Goal: Information Seeking & Learning: Find contact information

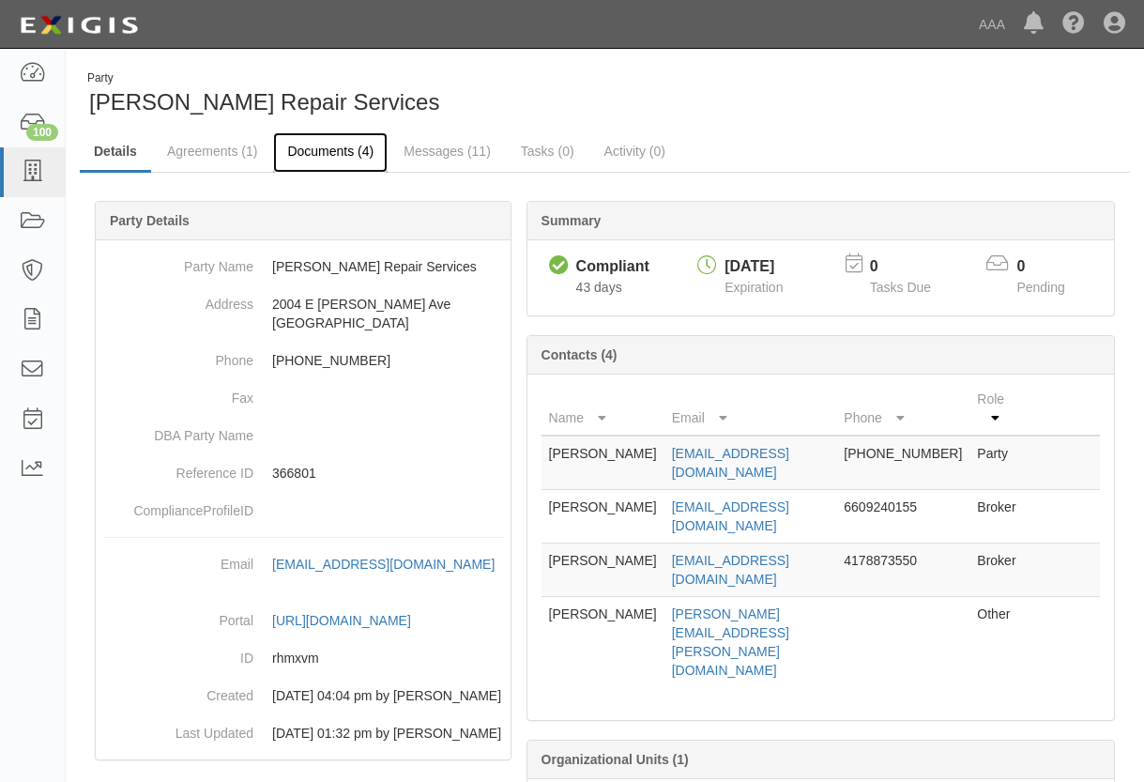
click at [314, 152] on link "Documents (4)" at bounding box center [330, 152] width 115 height 40
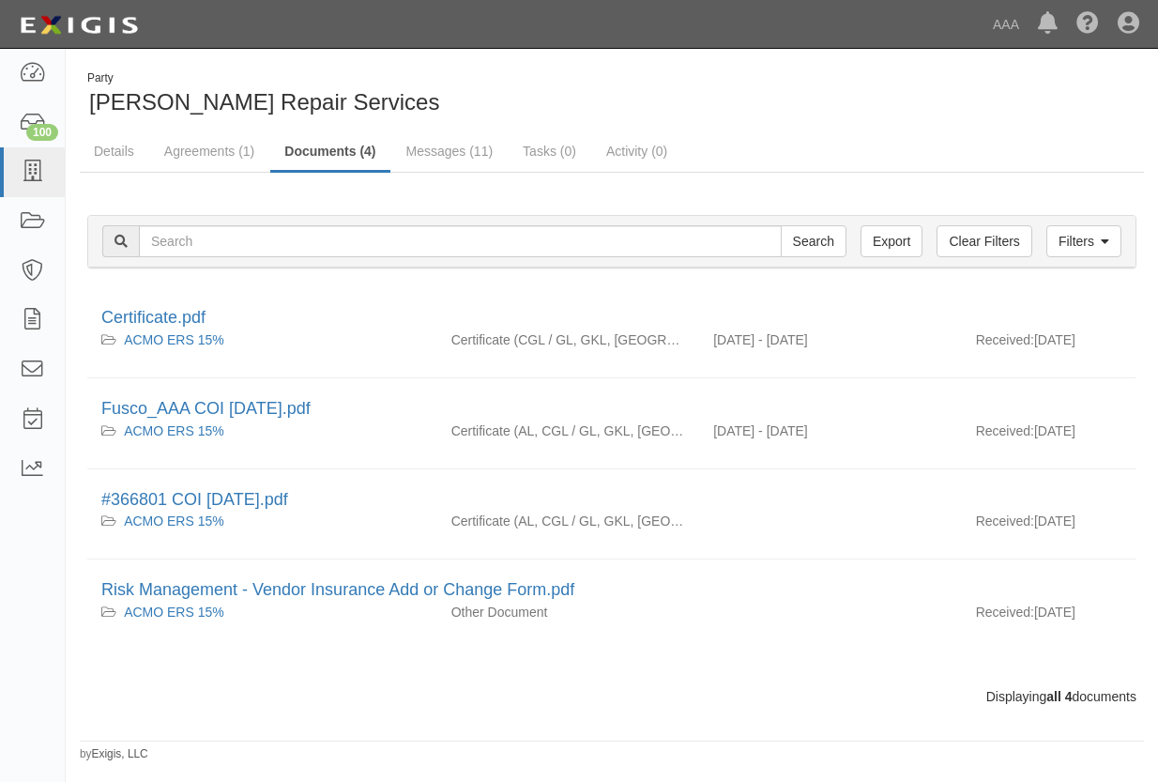
click at [1050, 106] on div "Party Fusco Repair Services" at bounding box center [612, 94] width 1092 height 48
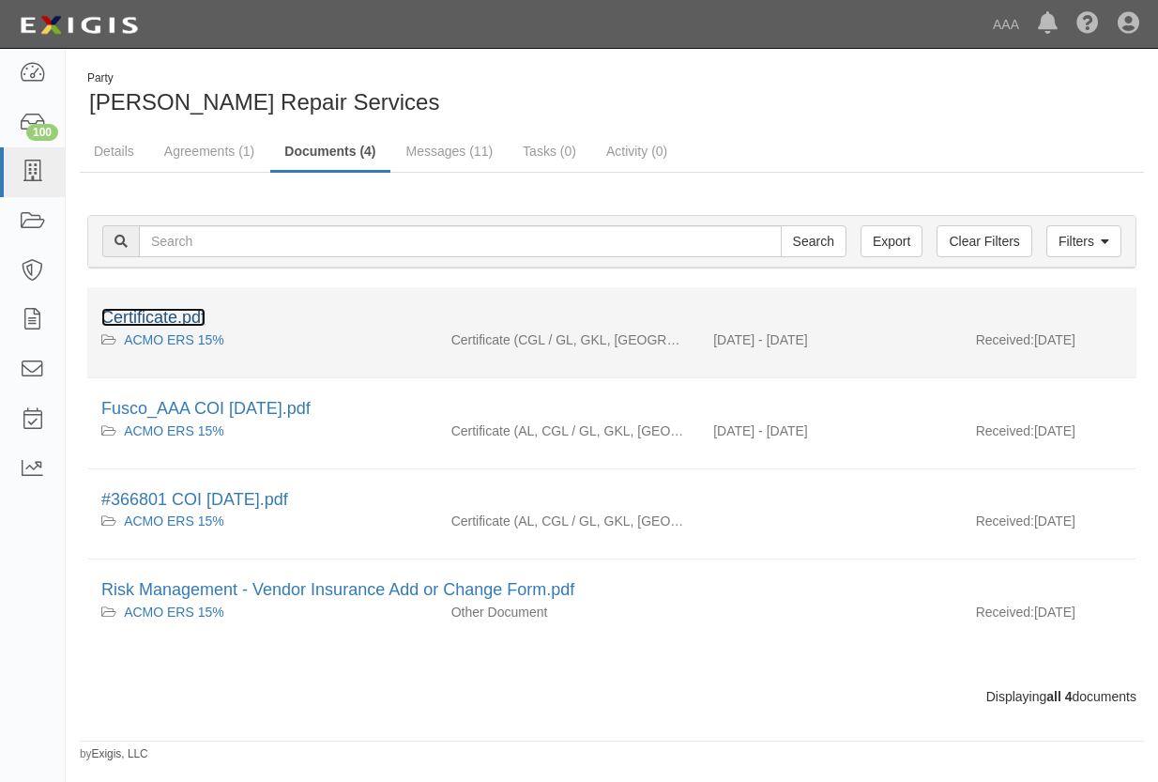
click at [148, 316] on link "Certificate.pdf" at bounding box center [153, 317] width 104 height 19
click at [137, 317] on link "Certificate.pdf" at bounding box center [153, 317] width 104 height 19
click at [140, 316] on link "Certificate.pdf" at bounding box center [153, 317] width 104 height 19
click at [140, 317] on link "Certificate.pdf" at bounding box center [153, 317] width 104 height 19
click at [140, 316] on link "Certificate.pdf" at bounding box center [153, 317] width 104 height 19
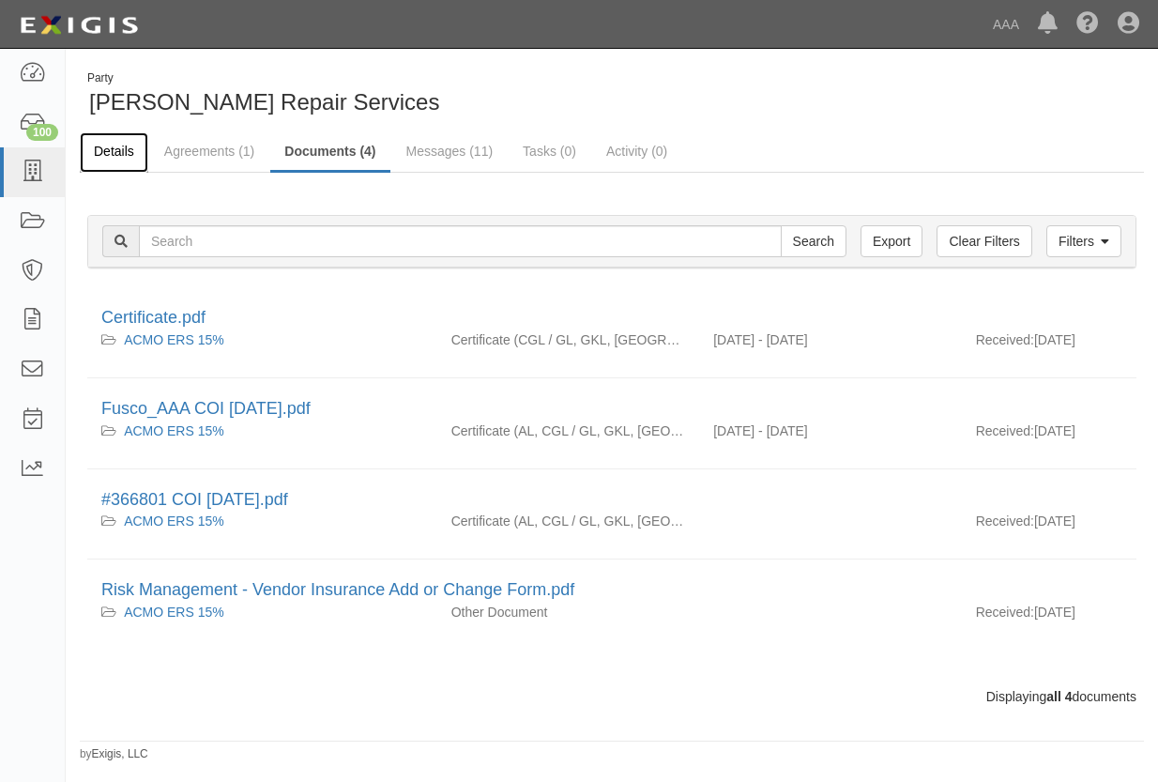
click at [117, 148] on link "Details" at bounding box center [114, 152] width 69 height 40
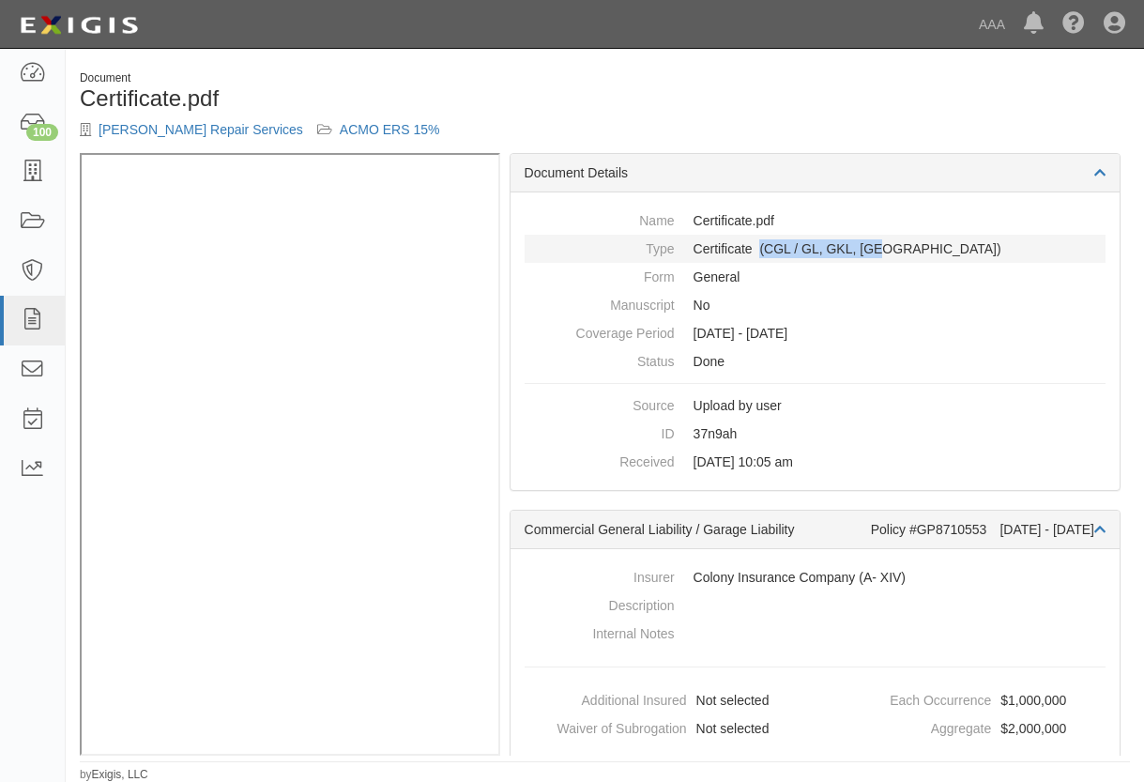
drag, startPoint x: 890, startPoint y: 245, endPoint x: 759, endPoint y: 253, distance: 130.7
click at [759, 253] on dd "Certificate (CGL / GL, GKL, [GEOGRAPHIC_DATA])" at bounding box center [815, 249] width 581 height 28
drag, startPoint x: 759, startPoint y: 253, endPoint x: 796, endPoint y: 252, distance: 36.7
copy dd "(CGL / GL, GKL, OH)"
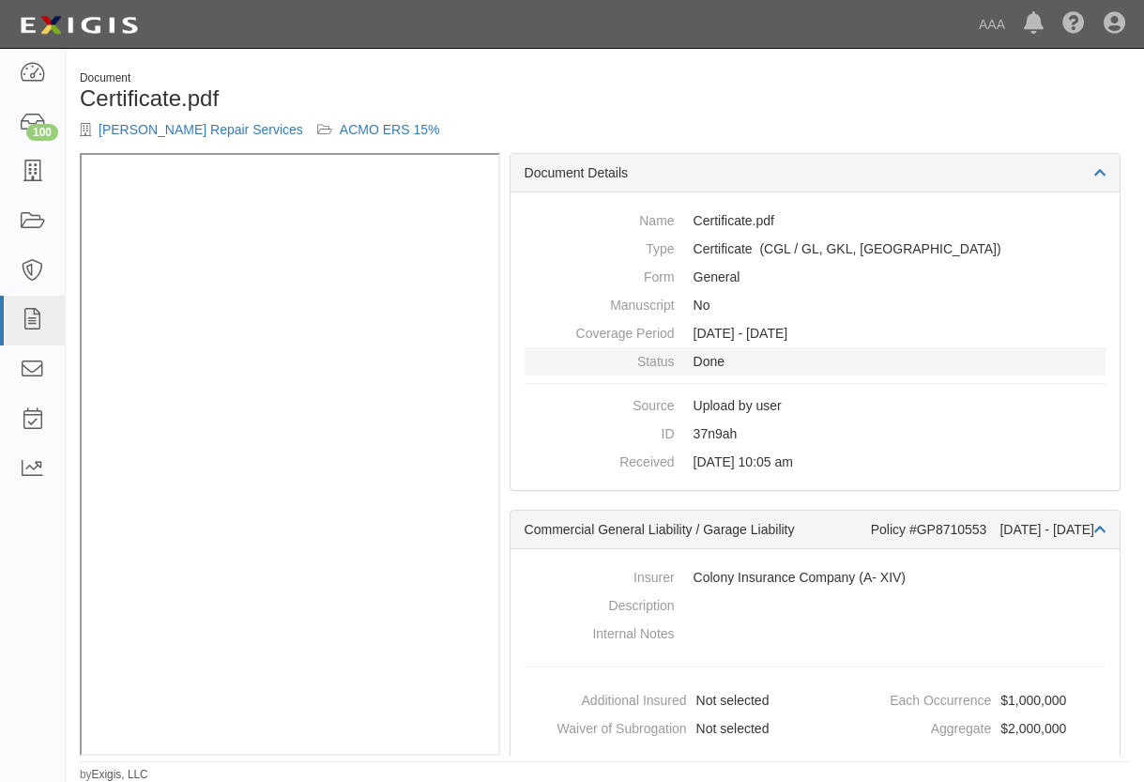
drag, startPoint x: 586, startPoint y: 364, endPoint x: 559, endPoint y: 362, distance: 26.3
click at [586, 363] on dt "Status" at bounding box center [600, 358] width 150 height 23
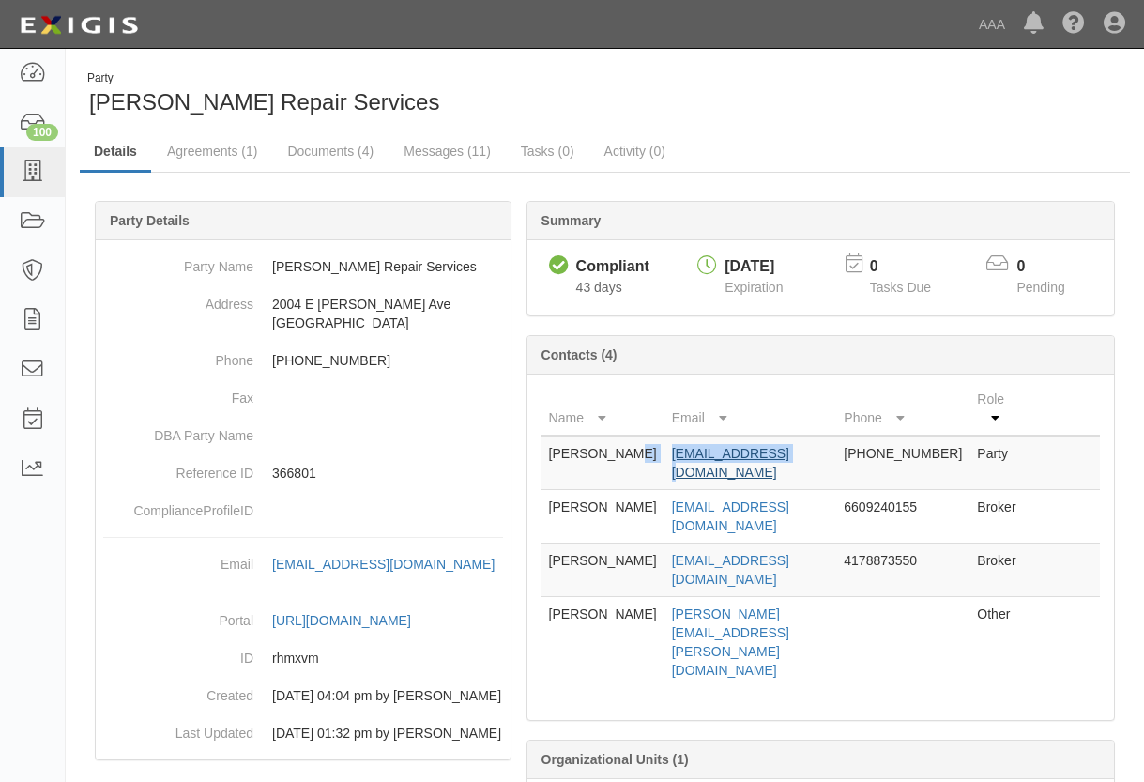
drag, startPoint x: 639, startPoint y: 435, endPoint x: 773, endPoint y: 438, distance: 134.2
click at [773, 438] on tr "[PERSON_NAME] [EMAIL_ADDRESS][DOMAIN_NAME] [PHONE_NUMBER] Party" at bounding box center [821, 462] width 558 height 54
drag, startPoint x: 652, startPoint y: 473, endPoint x: 812, endPoint y: 479, distance: 159.6
click at [812, 490] on td "[EMAIL_ADDRESS][DOMAIN_NAME]" at bounding box center [750, 516] width 173 height 53
drag, startPoint x: 812, startPoint y: 479, endPoint x: 730, endPoint y: 470, distance: 82.1
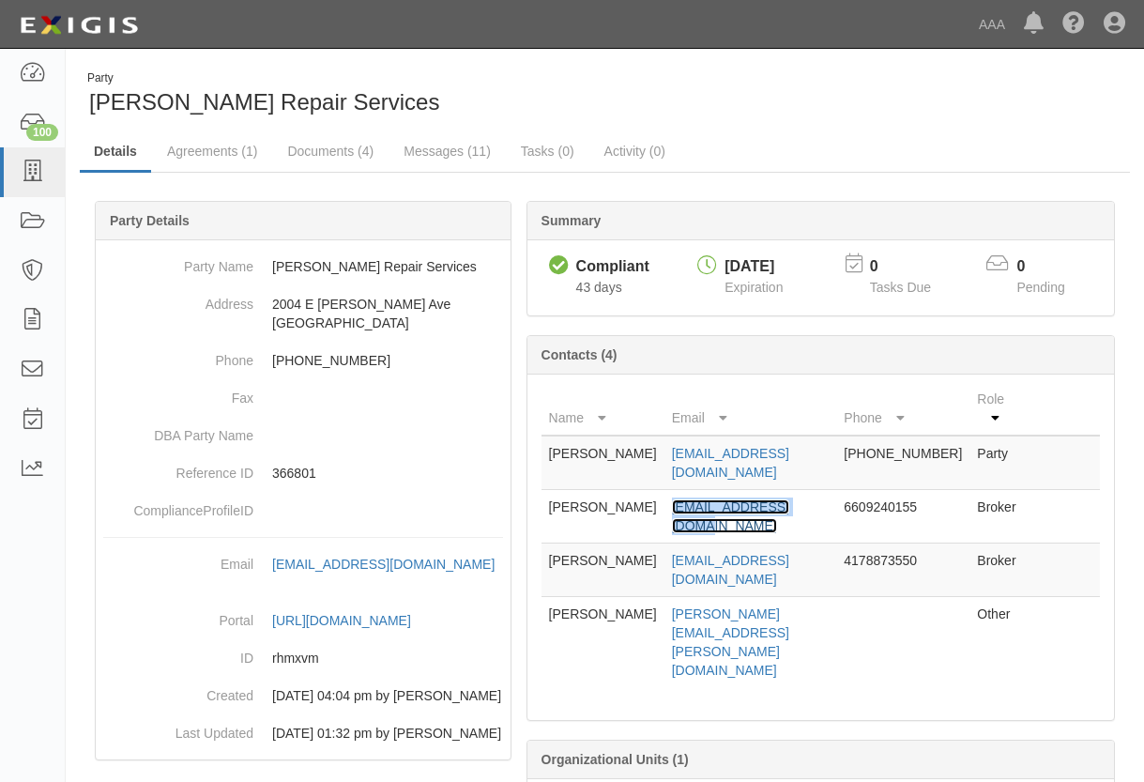
copy link "[EMAIL_ADDRESS][DOMAIN_NAME]"
drag, startPoint x: 647, startPoint y: 432, endPoint x: 786, endPoint y: 436, distance: 139.0
click at [786, 436] on tr "[PERSON_NAME] [EMAIL_ADDRESS][DOMAIN_NAME] [PHONE_NUMBER] Party" at bounding box center [821, 462] width 558 height 54
drag, startPoint x: 786, startPoint y: 436, endPoint x: 716, endPoint y: 439, distance: 69.5
copy tr "[EMAIL_ADDRESS][DOMAIN_NAME]"
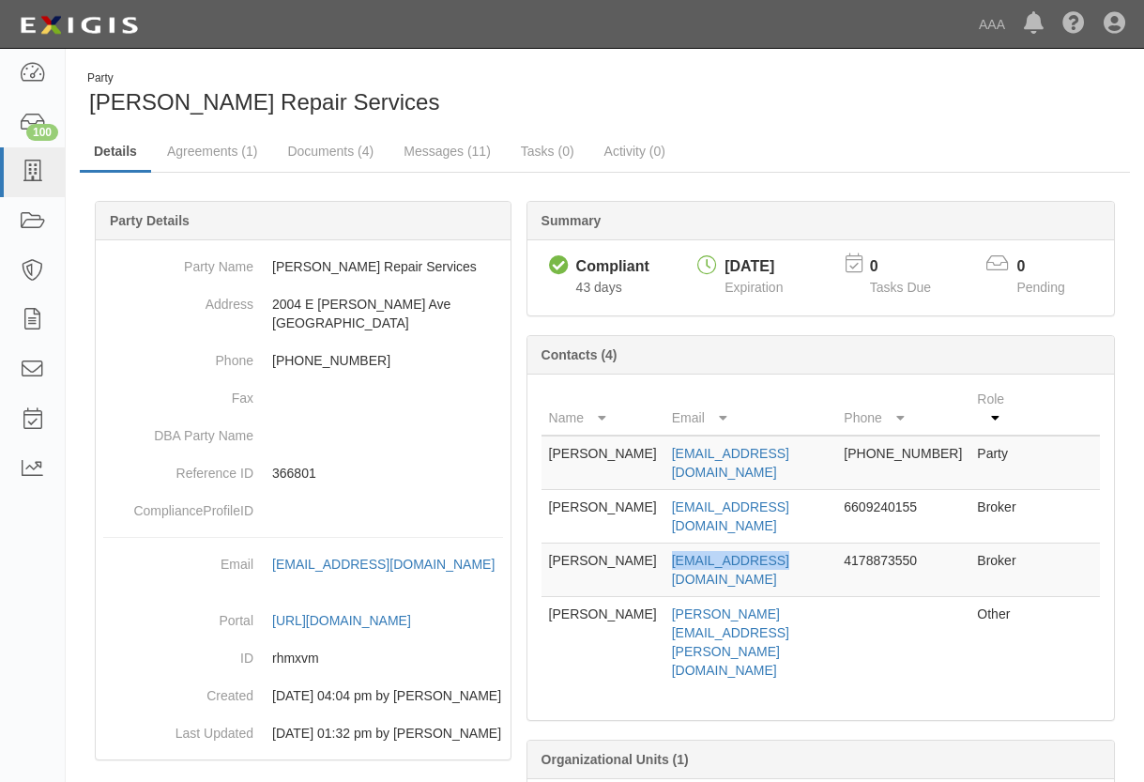
drag, startPoint x: 656, startPoint y: 507, endPoint x: 778, endPoint y: 510, distance: 122.0
click at [778, 543] on td "[EMAIL_ADDRESS][DOMAIN_NAME]" at bounding box center [750, 569] width 173 height 53
drag, startPoint x: 778, startPoint y: 510, endPoint x: 695, endPoint y: 506, distance: 83.6
copy link "[EMAIL_ADDRESS][DOMAIN_NAME]"
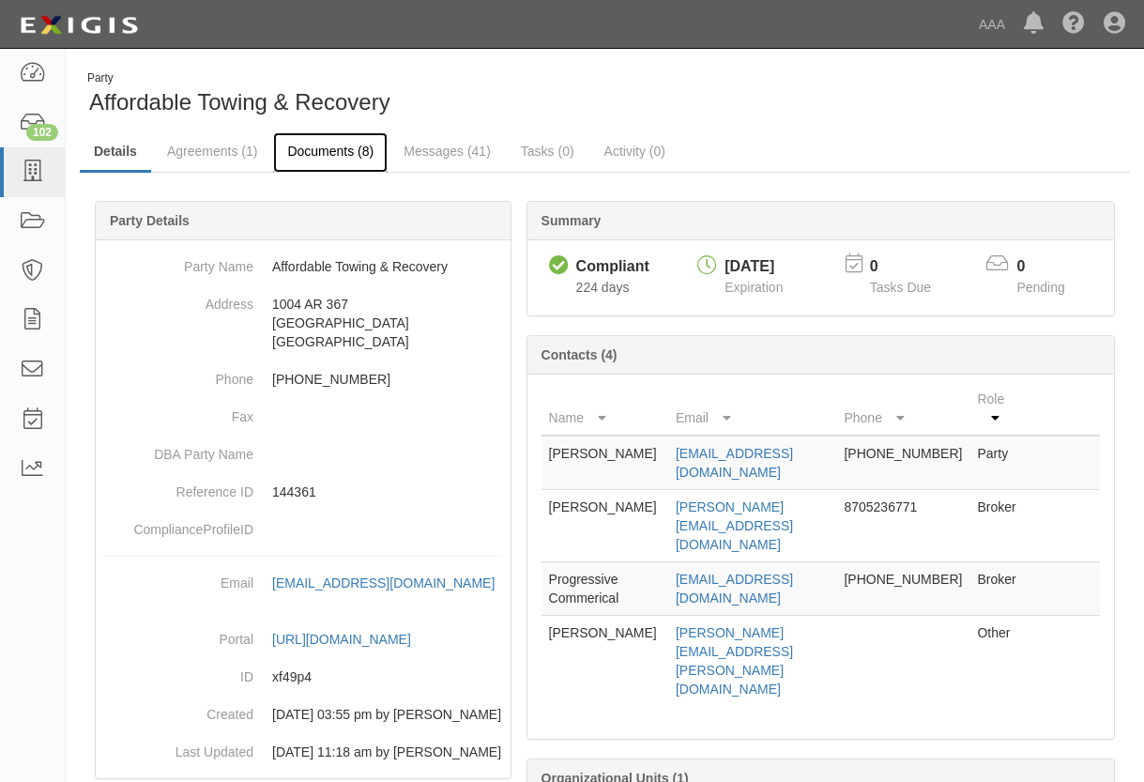
click at [329, 151] on link "Documents (8)" at bounding box center [330, 152] width 115 height 40
drag, startPoint x: 629, startPoint y: 501, endPoint x: 786, endPoint y: 513, distance: 157.2
click at [786, 513] on td "patty@mpinsureme.com" at bounding box center [752, 526] width 169 height 72
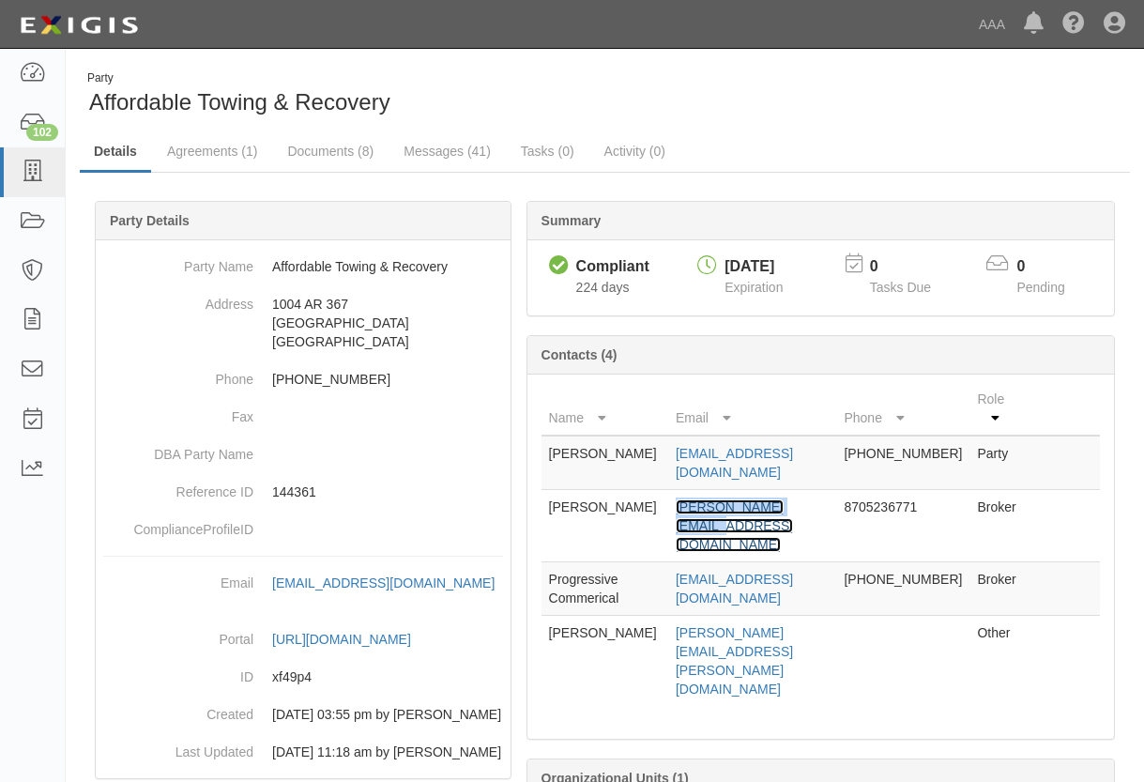
drag, startPoint x: 786, startPoint y: 513, endPoint x: 728, endPoint y: 509, distance: 57.4
copy link "patty@mpinsureme.com"
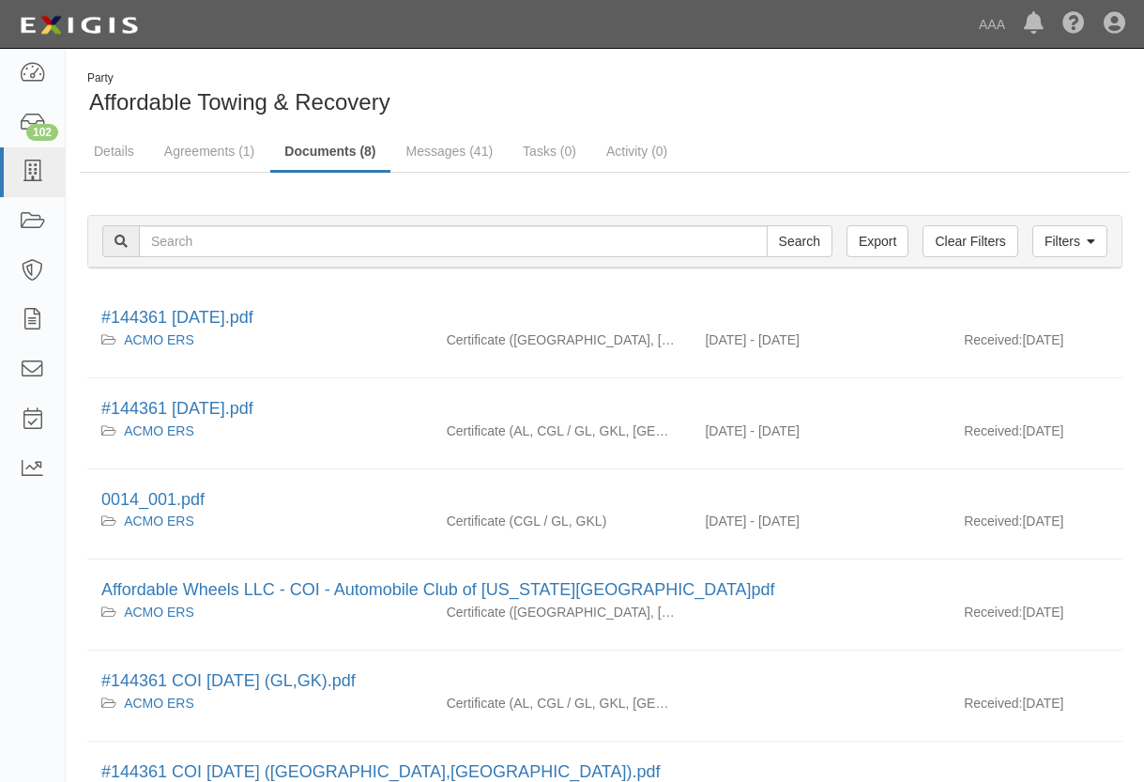
click at [303, 38] on div "Dashboard 102 Inbox Parties Agreements Coverages Documents Messages Tasks Repor…" at bounding box center [572, 24] width 1116 height 48
